Goal: Check status: Check status

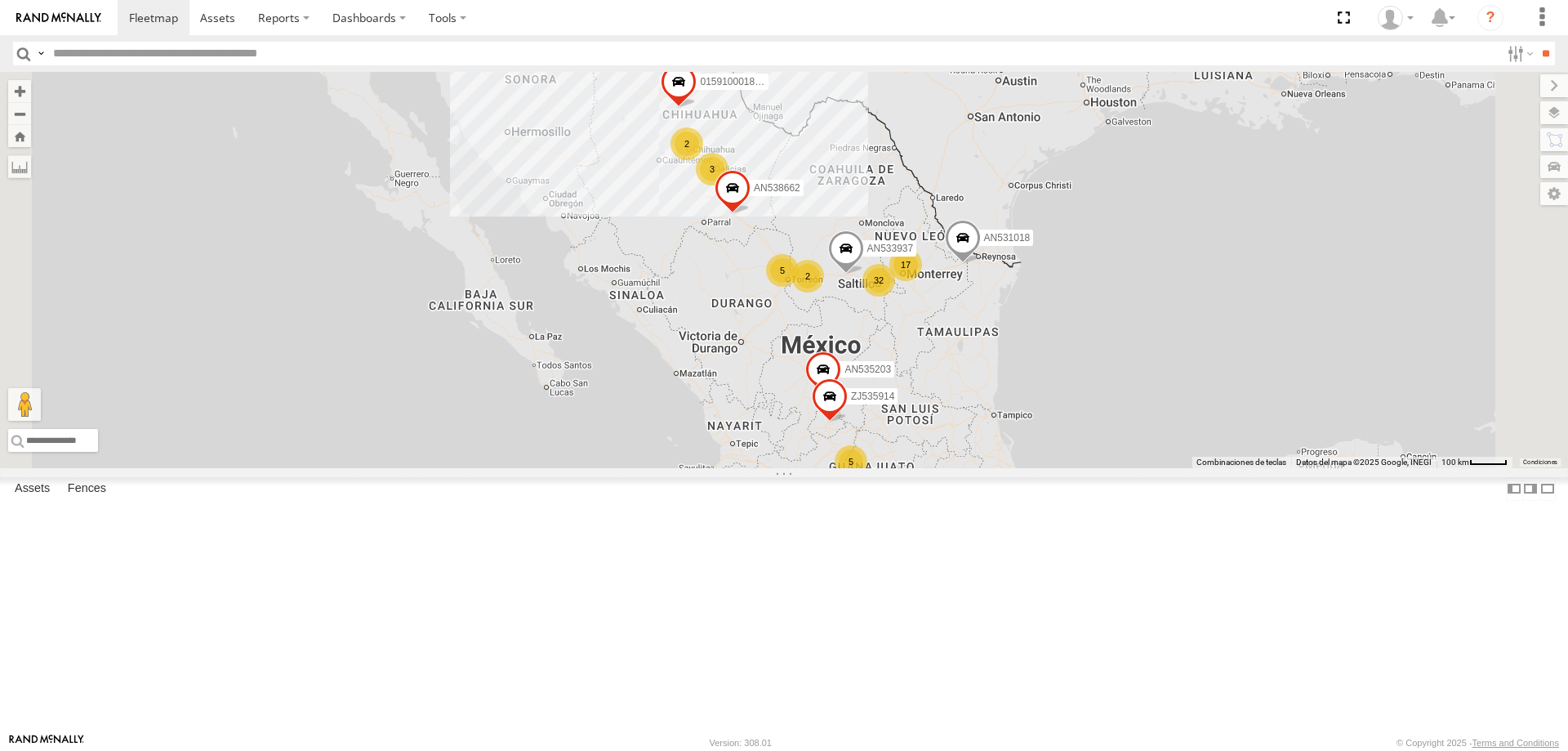
click at [142, 51] on input "text" at bounding box center [773, 53] width 1454 height 24
click at [142, 50] on input "text" at bounding box center [773, 53] width 1454 height 24
type input "***"
click at [1536, 42] on input "**" at bounding box center [1545, 53] width 19 height 24
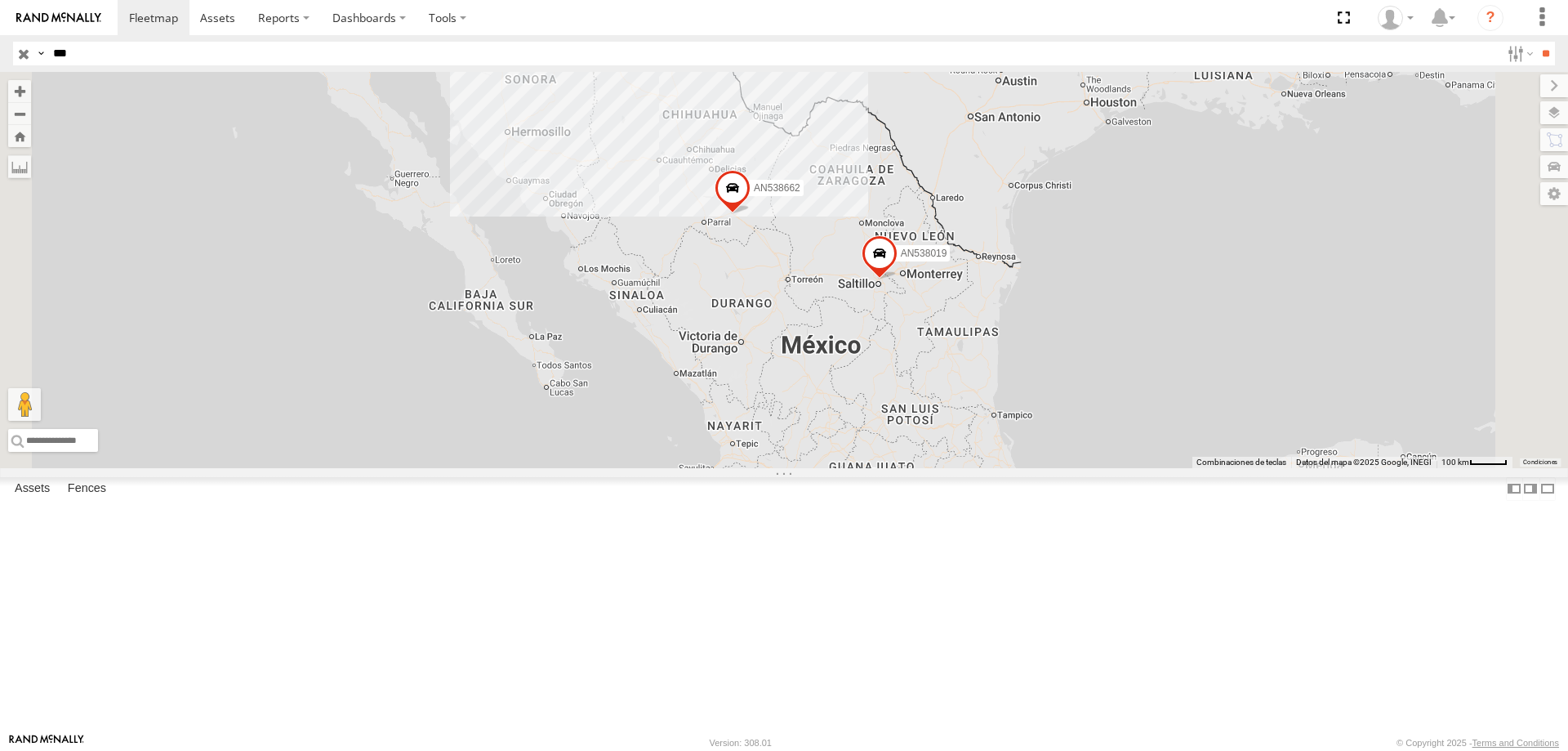
click at [0, 0] on div "652 ELECTROLUX" at bounding box center [0, 0] width 0 height 0
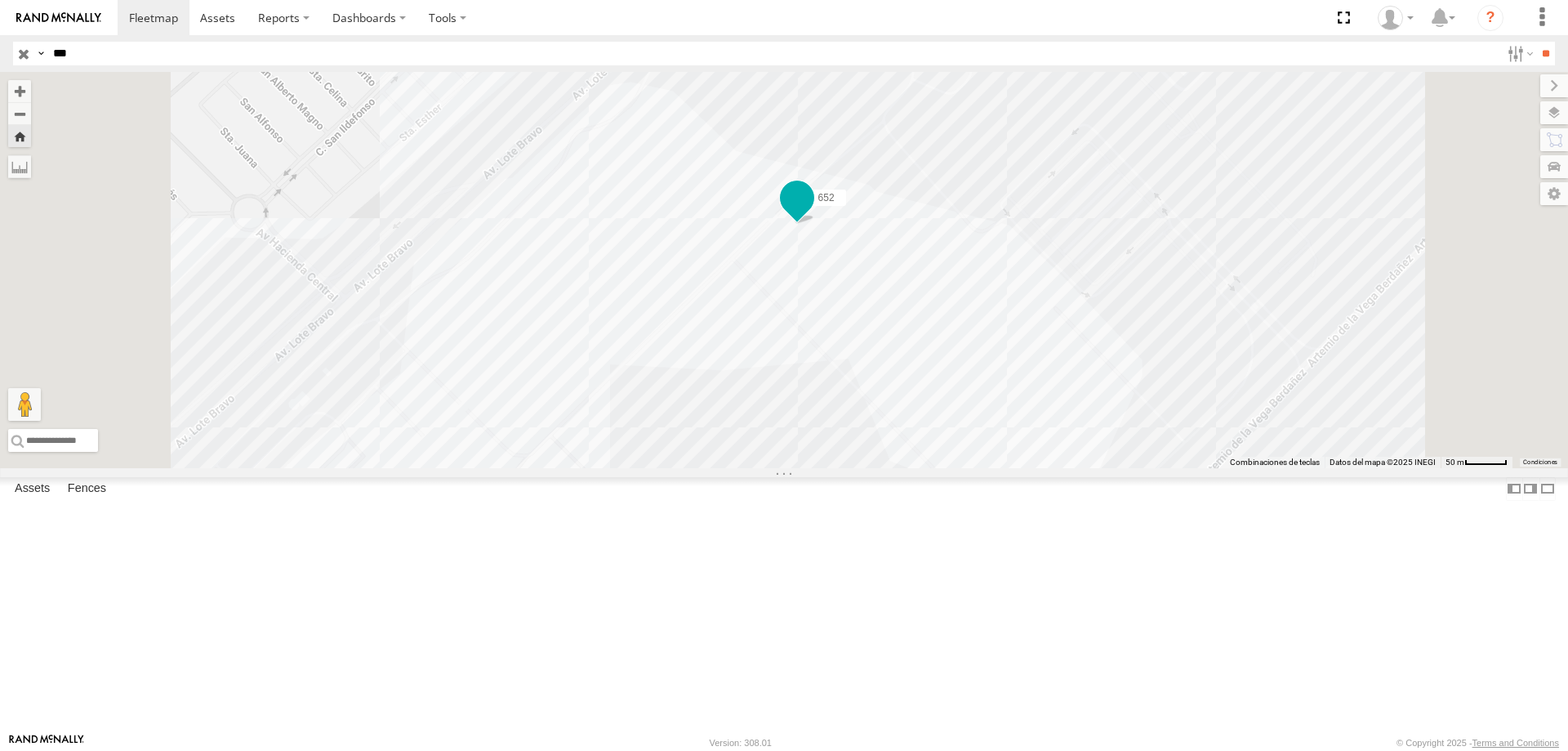
click at [812, 212] on span at bounding box center [796, 197] width 29 height 29
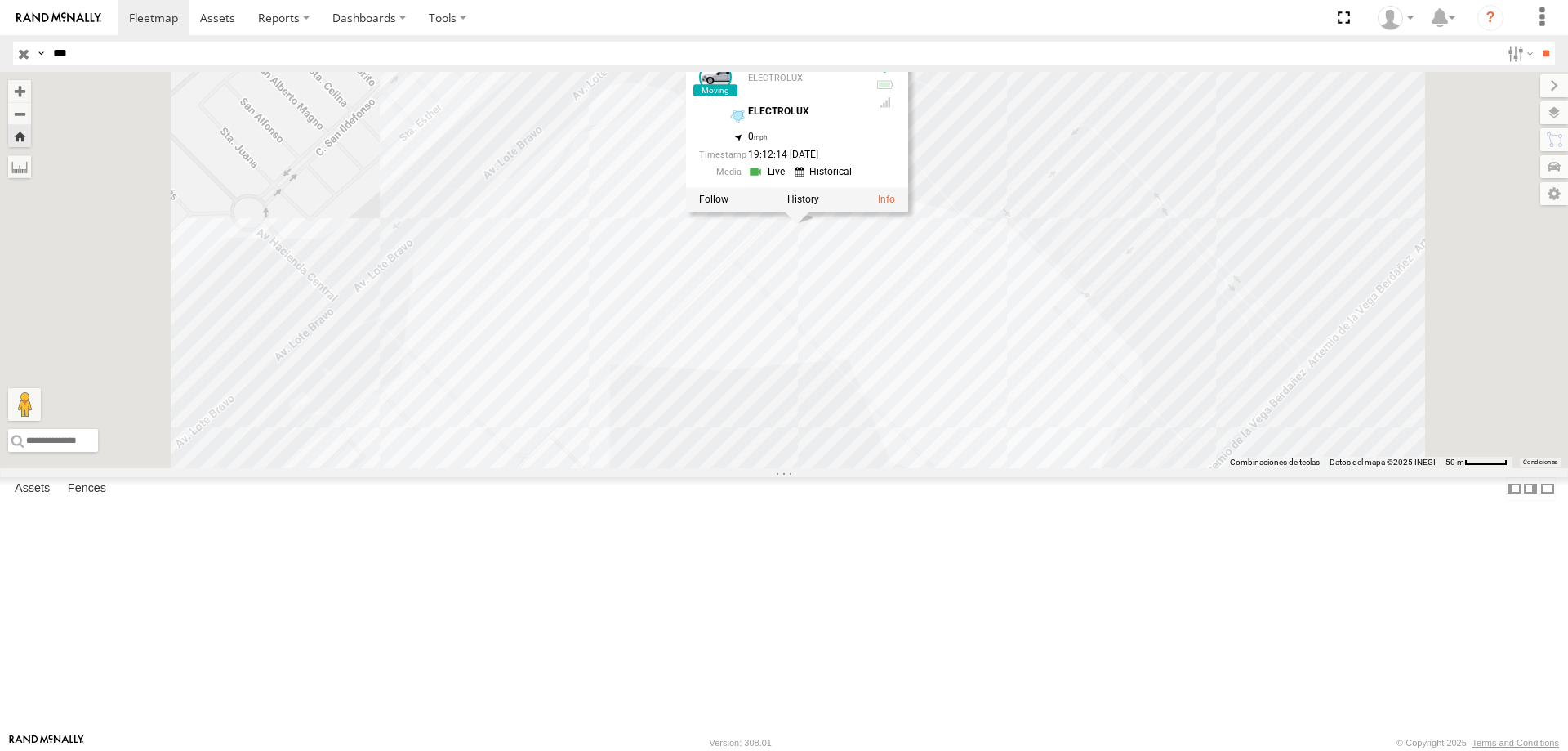
click at [809, 363] on div "652 652 ELECTROLUX ELECTROLUX 31.56677 , -106.38063 0 19:12:14 [DATE]" at bounding box center [784, 270] width 1568 height 396
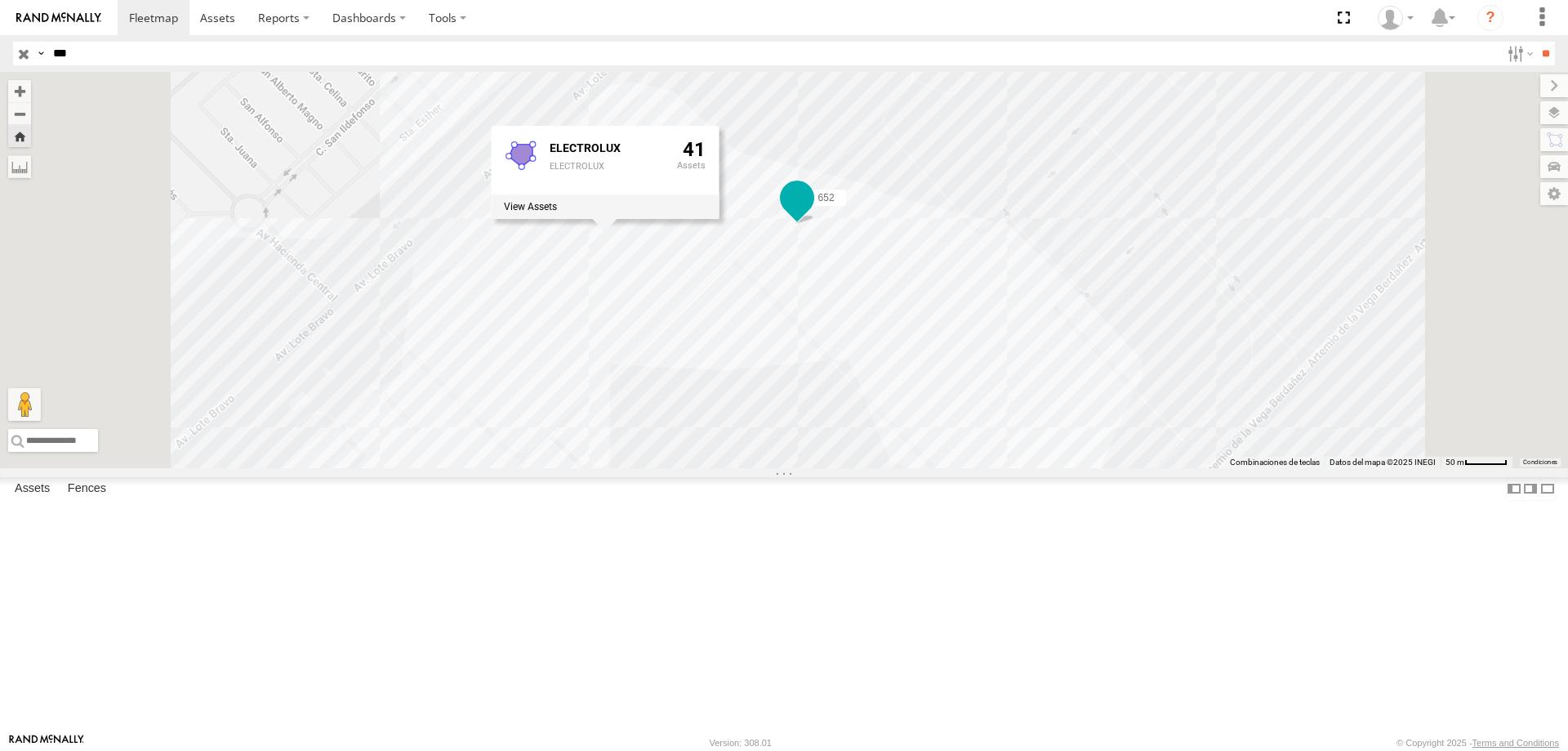
click at [812, 212] on span at bounding box center [796, 197] width 29 height 29
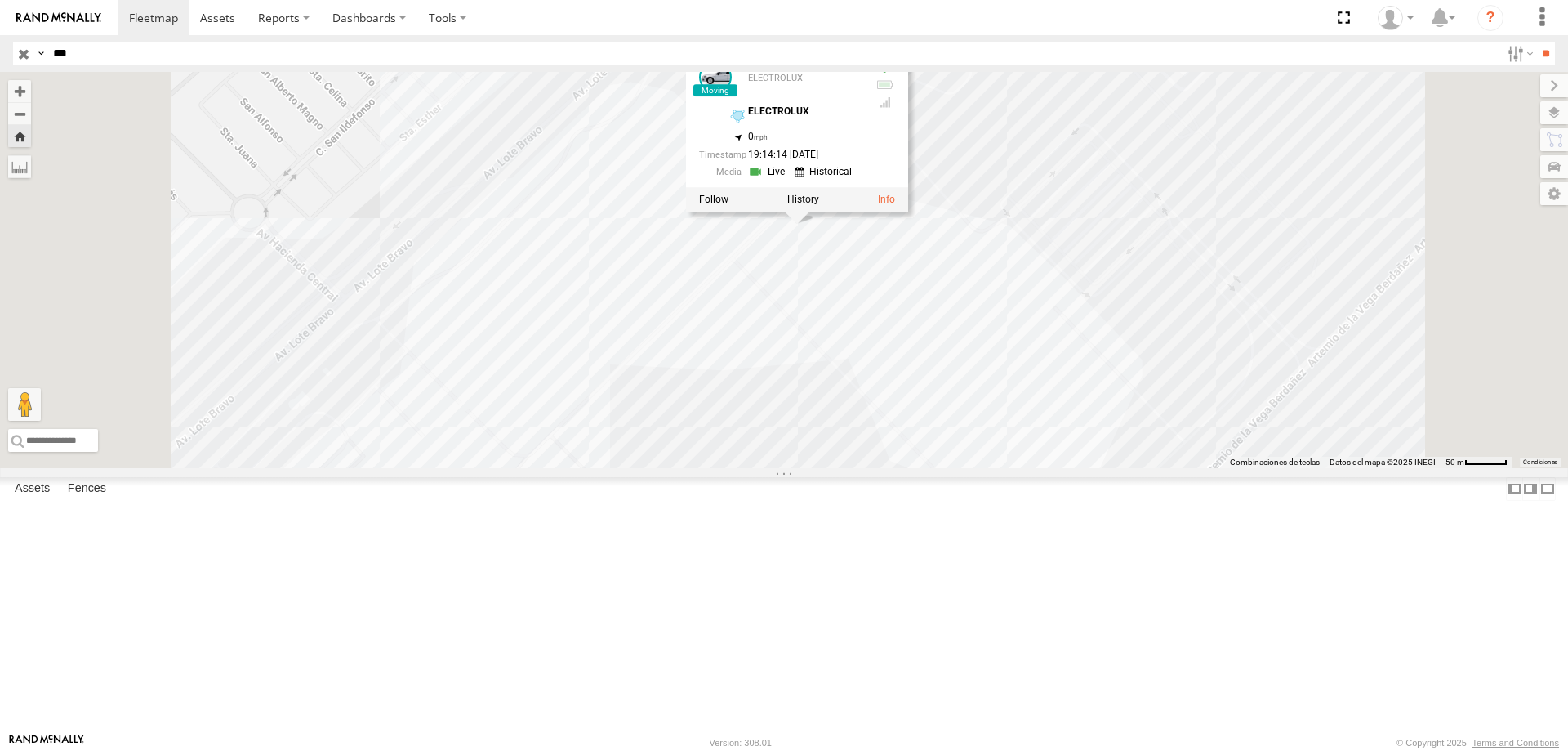
click at [668, 262] on div "652 652 ELECTROLUX ELECTROLUX 31.56677 , -106.38063 0 19:14:14 [DATE]" at bounding box center [784, 270] width 1568 height 396
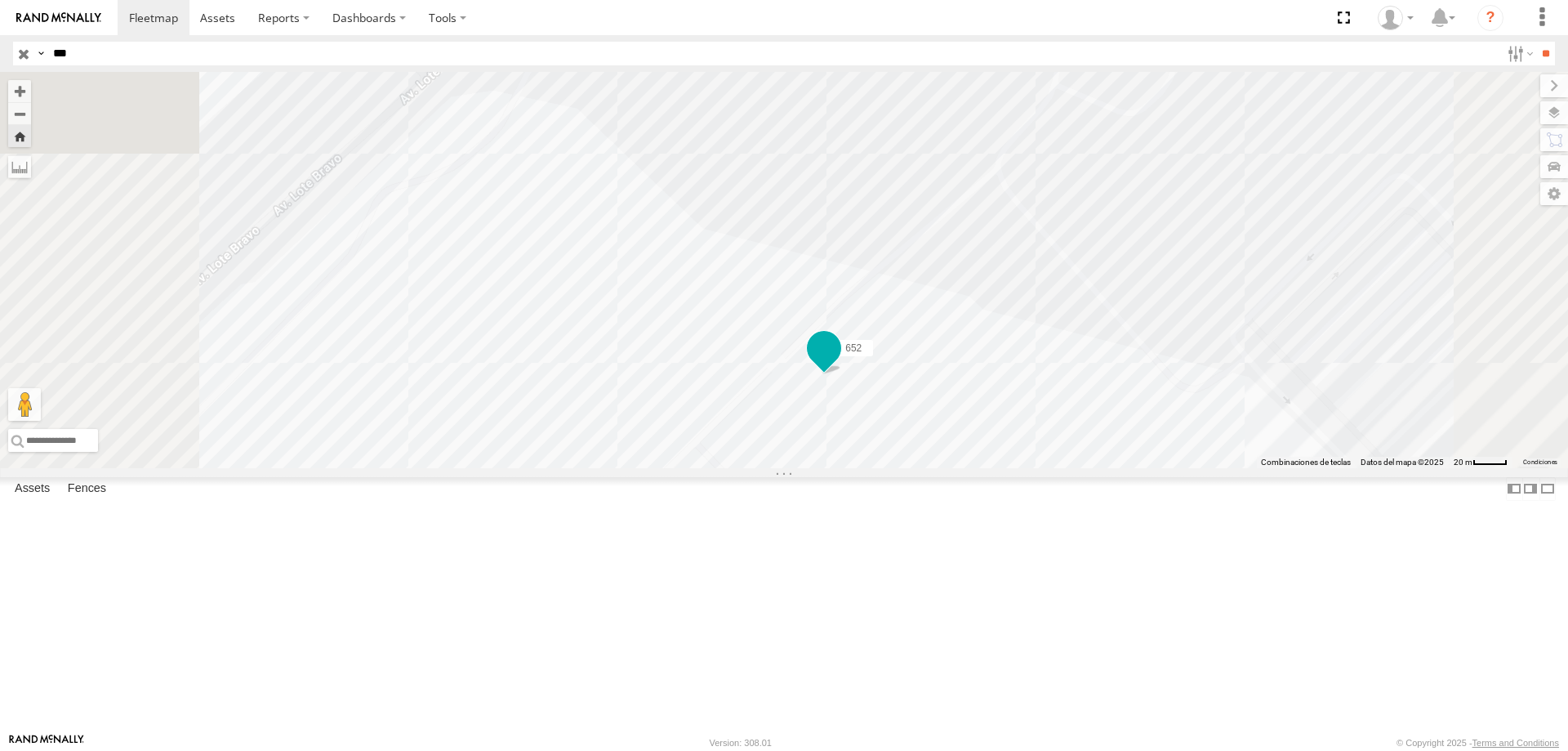
click at [839, 362] on span at bounding box center [824, 347] width 29 height 29
click at [0, 0] on div "652" at bounding box center [0, 0] width 0 height 0
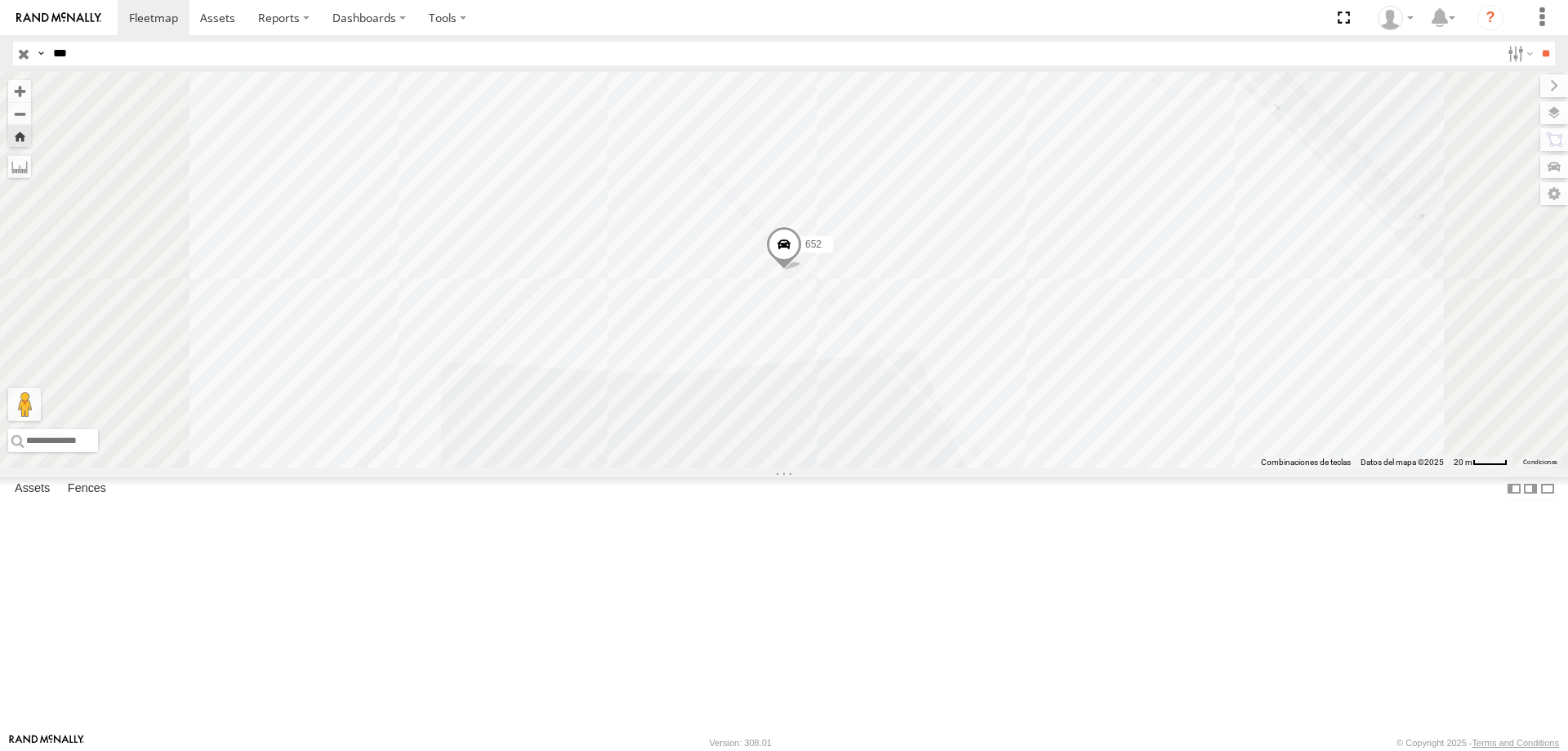
click at [802, 271] on span at bounding box center [784, 248] width 36 height 44
